Goal: Task Accomplishment & Management: Use online tool/utility

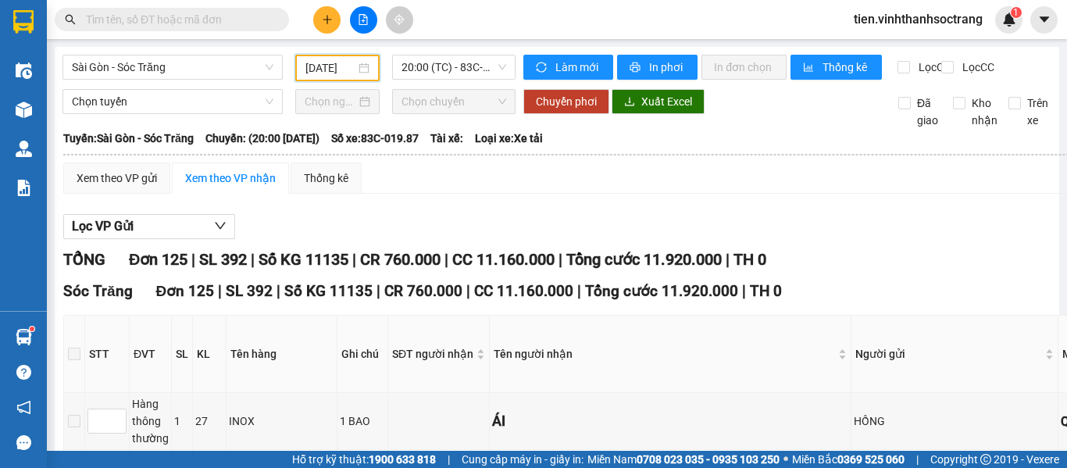
click at [320, 70] on input "[DATE]" at bounding box center [330, 67] width 50 height 17
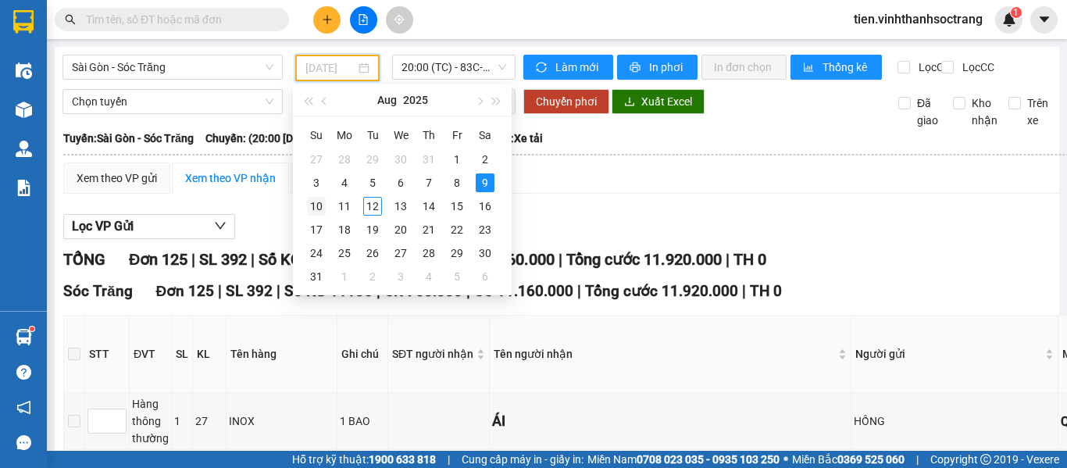
click at [320, 209] on div "10" at bounding box center [316, 206] width 19 height 19
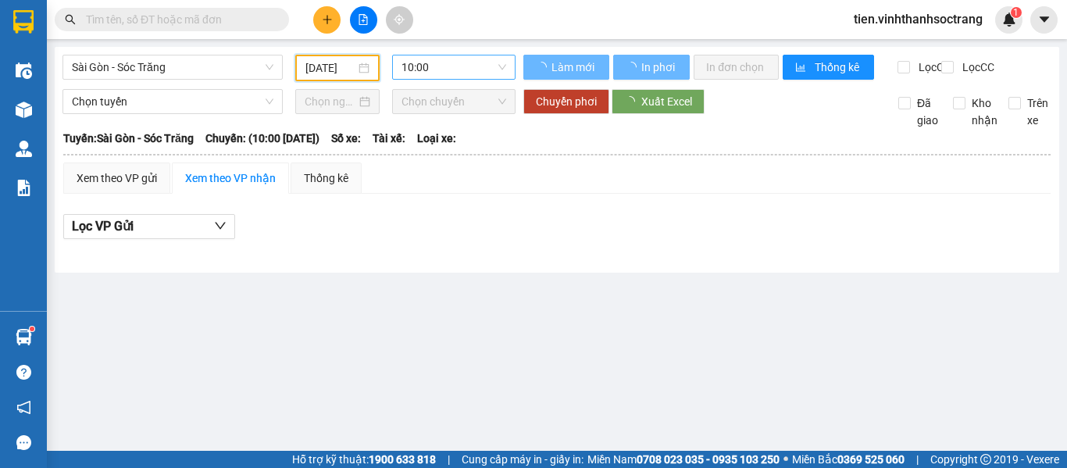
click at [429, 66] on span "10:00" at bounding box center [454, 66] width 105 height 23
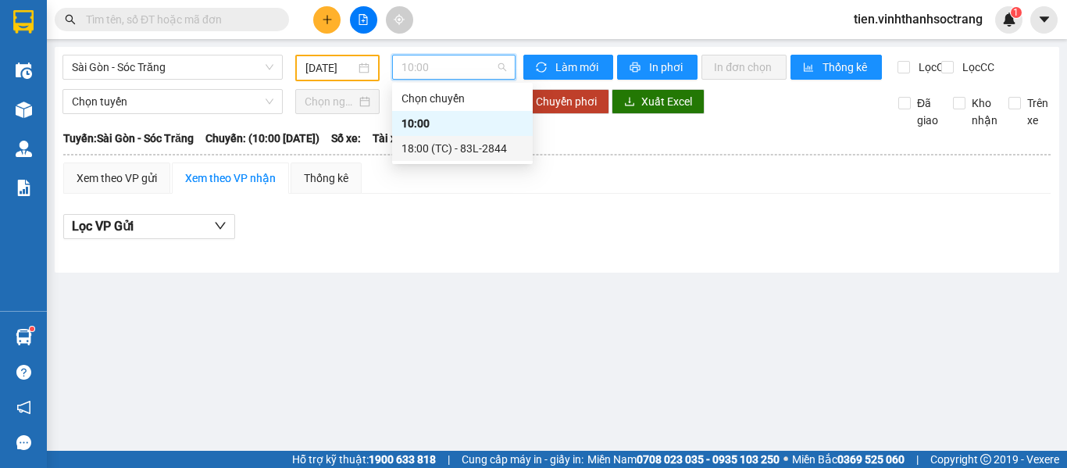
click at [438, 152] on div "18:00 (TC) - 83L-2844" at bounding box center [463, 148] width 122 height 17
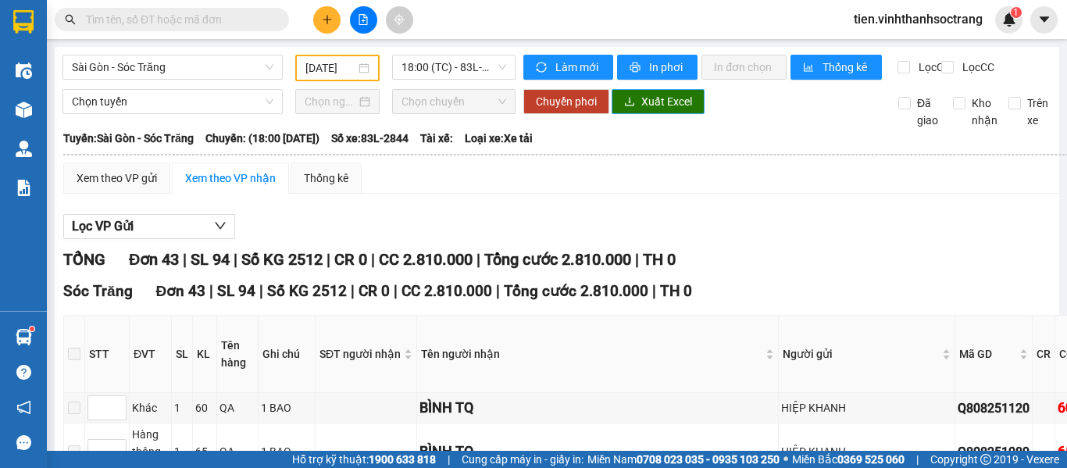
click at [676, 110] on span "Xuất Excel" at bounding box center [666, 101] width 51 height 17
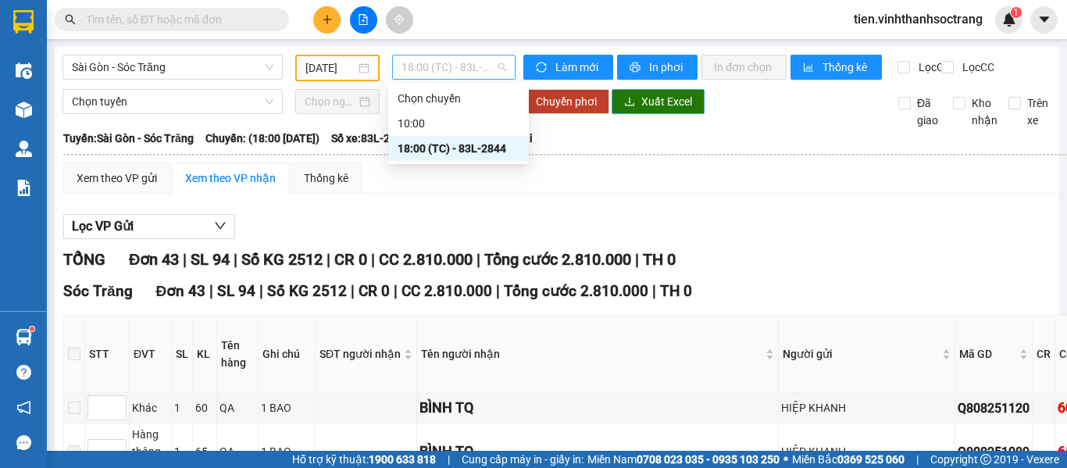
click at [402, 76] on span "18:00 (TC) - 83L-2844" at bounding box center [454, 66] width 105 height 23
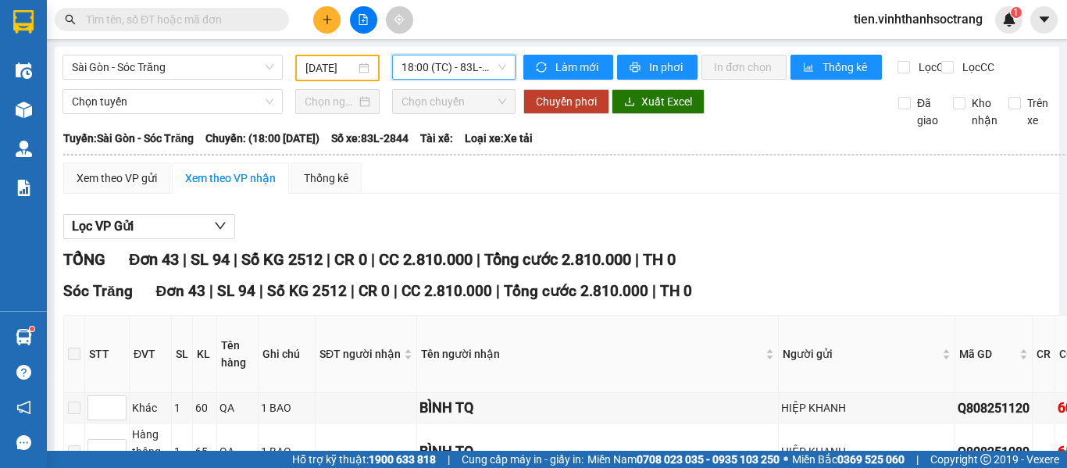
drag, startPoint x: 353, startPoint y: 64, endPoint x: 349, endPoint y: 78, distance: 14.6
click at [352, 65] on div "[DATE]" at bounding box center [337, 67] width 64 height 17
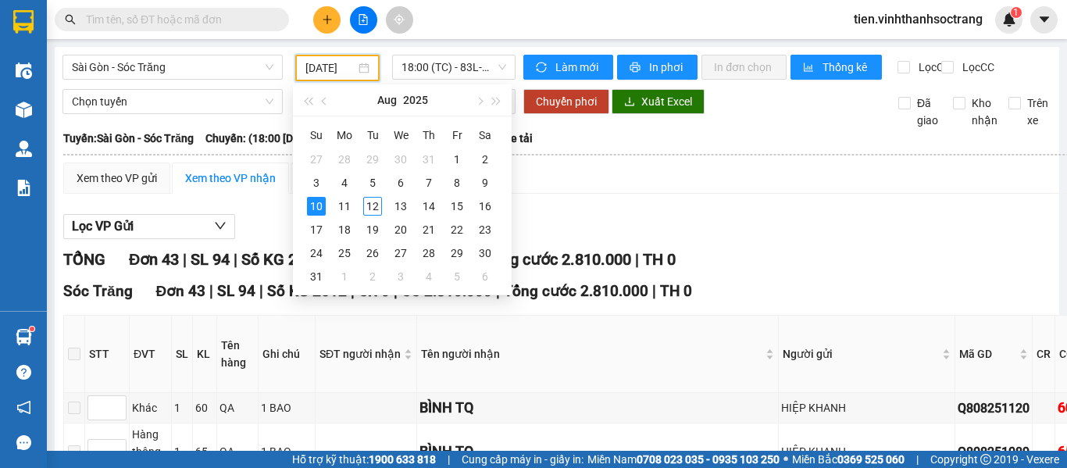
scroll to position [0, 6]
click at [338, 203] on div "11" at bounding box center [344, 206] width 19 height 19
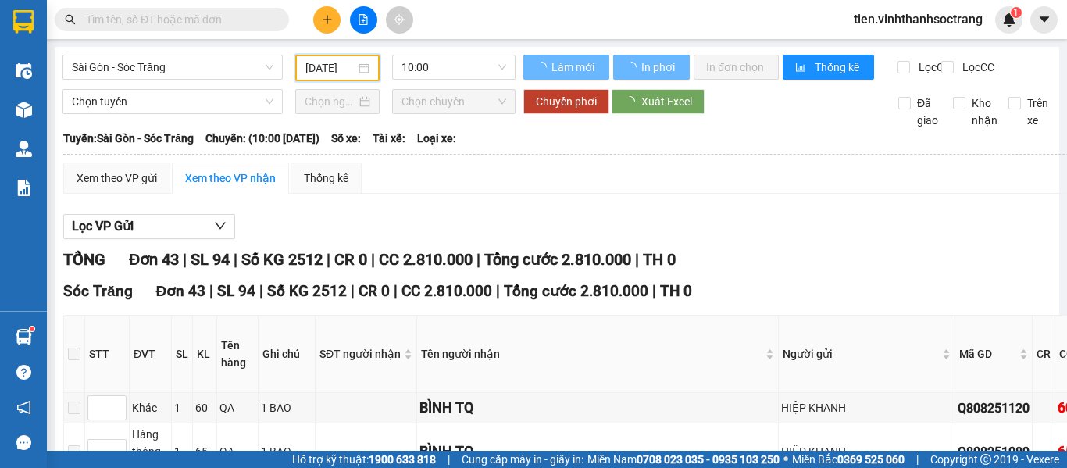
scroll to position [0, 0]
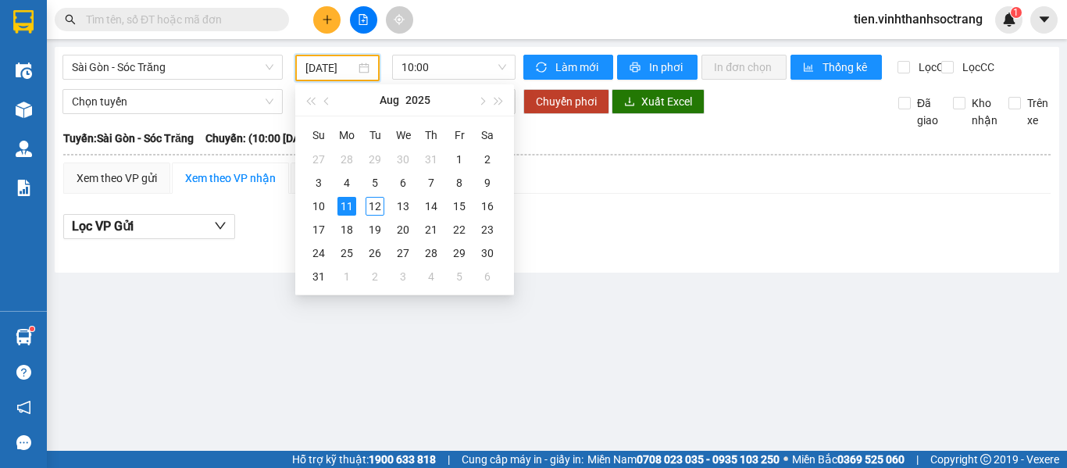
type input "[DATE]"
click at [346, 209] on div "11" at bounding box center [347, 206] width 19 height 19
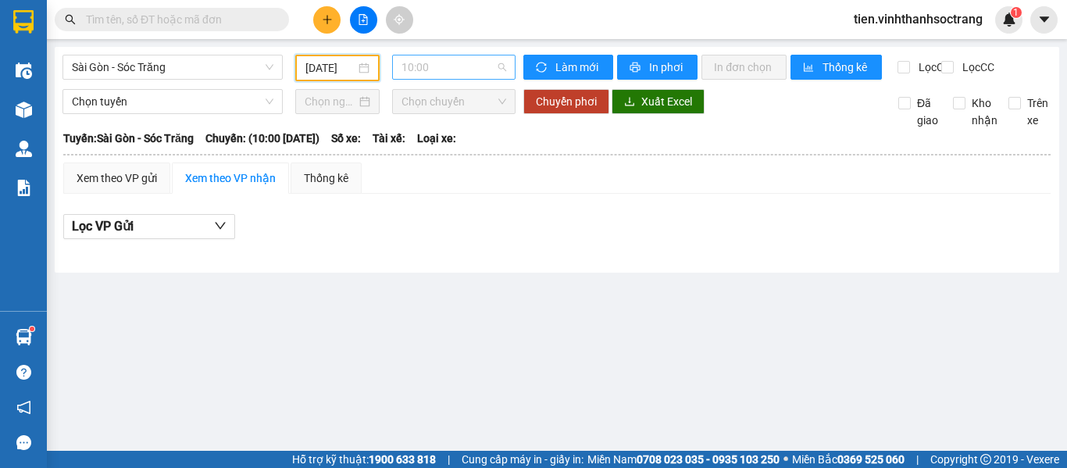
click at [441, 55] on div "10:00" at bounding box center [453, 67] width 123 height 25
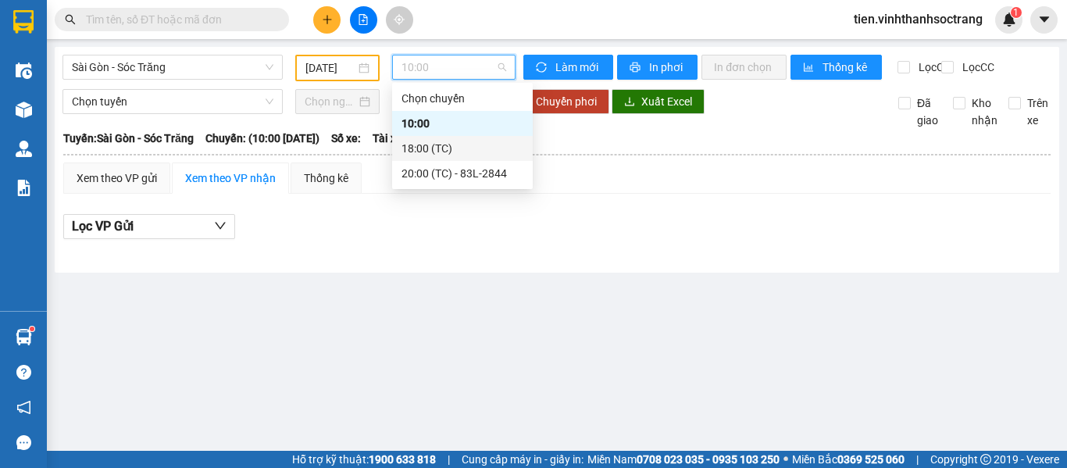
click at [451, 151] on div "18:00 (TC)" at bounding box center [463, 148] width 122 height 17
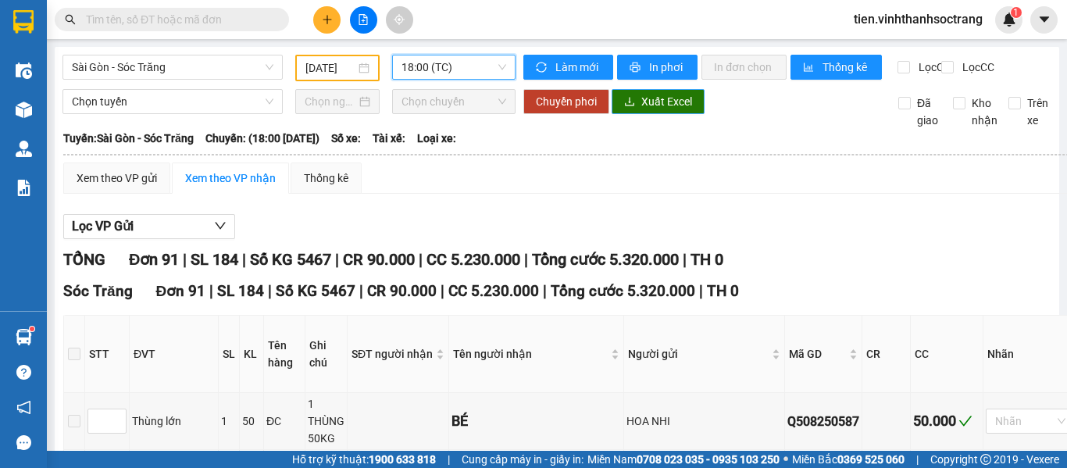
click at [648, 110] on span "Xuất Excel" at bounding box center [666, 101] width 51 height 17
click at [465, 65] on span "18:00 (TC)" at bounding box center [454, 66] width 105 height 23
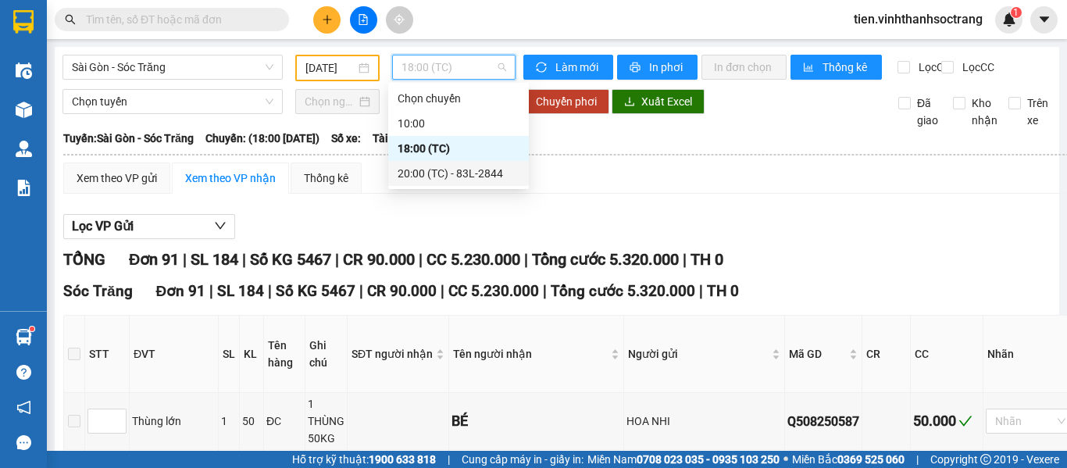
click at [426, 179] on div "20:00 (TC) - 83L-2844" at bounding box center [459, 173] width 122 height 17
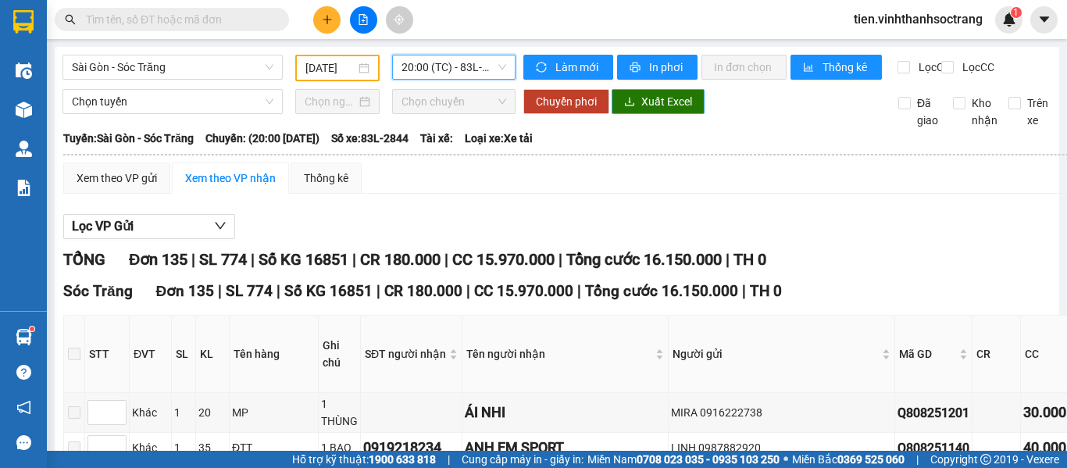
click at [671, 110] on span "Xuất Excel" at bounding box center [666, 101] width 51 height 17
